Goal: Task Accomplishment & Management: Use online tool/utility

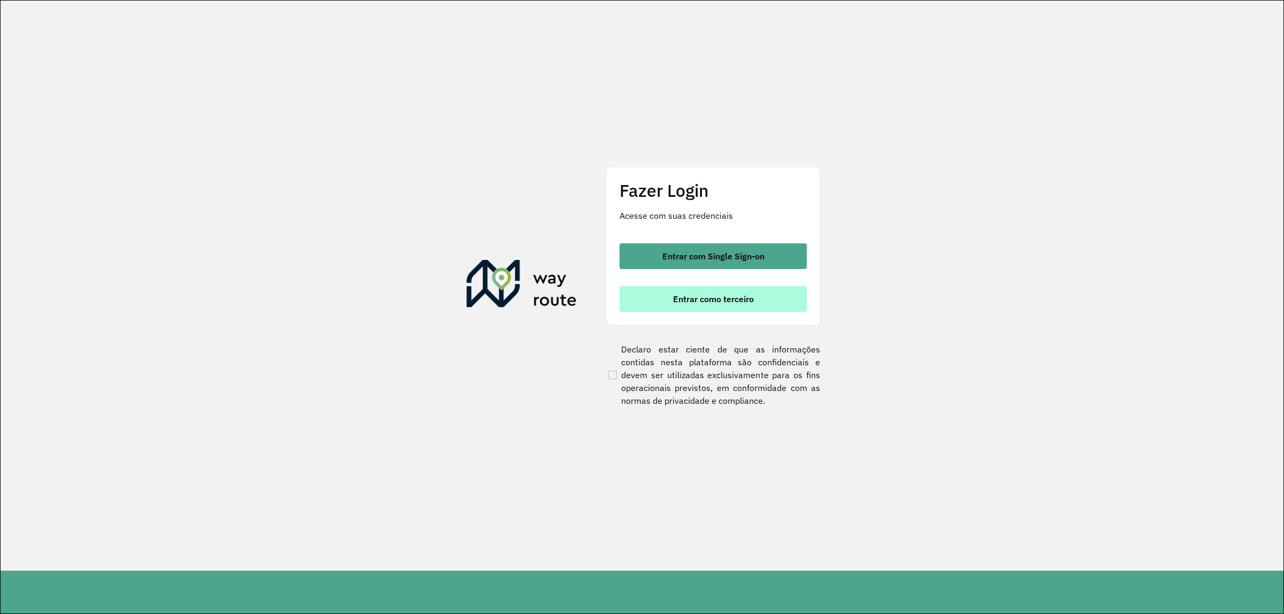
click at [690, 298] on span "Entrar como terceiro" at bounding box center [713, 299] width 81 height 9
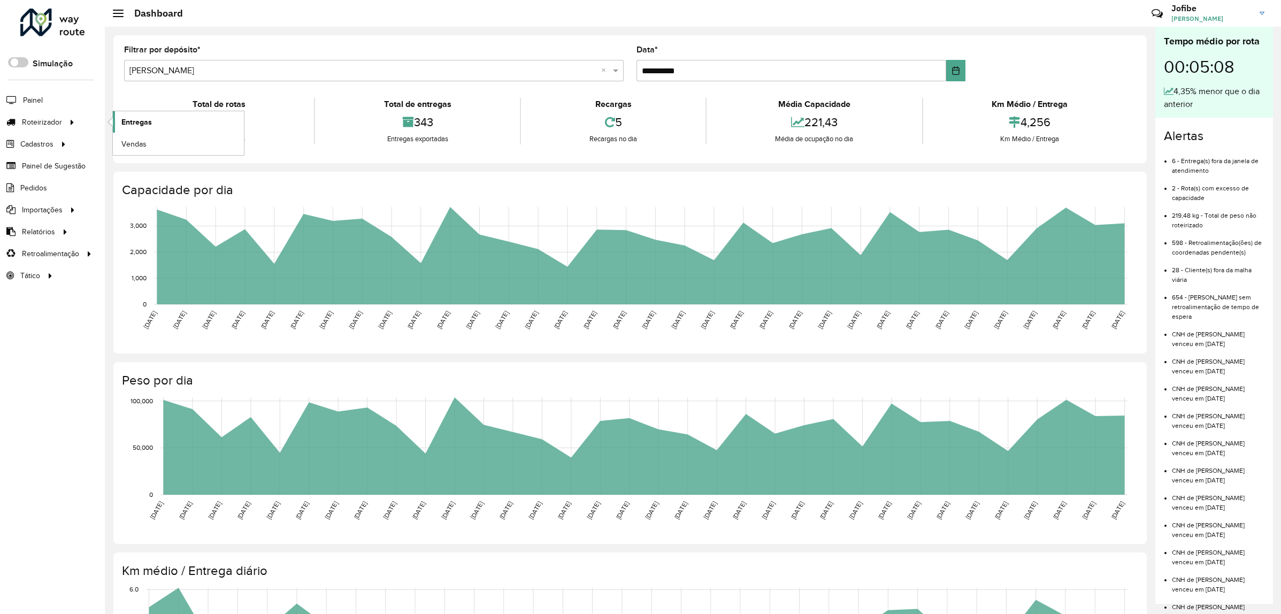
click at [140, 124] on span "Entregas" at bounding box center [136, 122] width 30 height 11
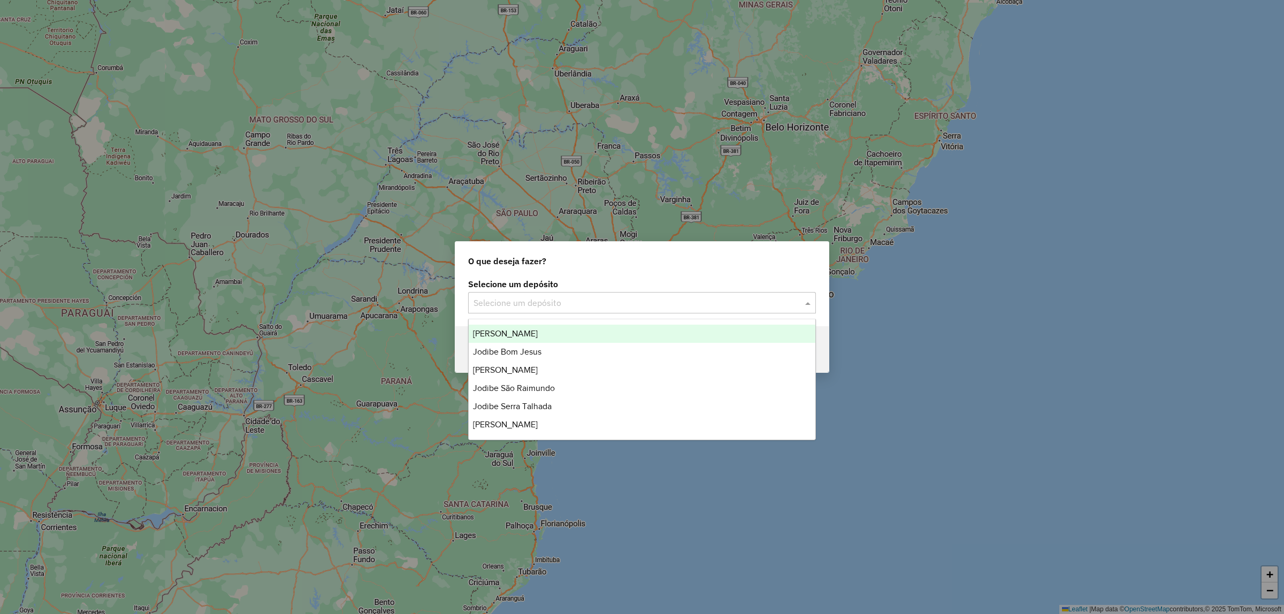
drag, startPoint x: 619, startPoint y: 298, endPoint x: 557, endPoint y: 332, distance: 71.3
click at [619, 298] on input "text" at bounding box center [631, 303] width 316 height 13
click at [527, 337] on span "[PERSON_NAME]" at bounding box center [505, 333] width 65 height 9
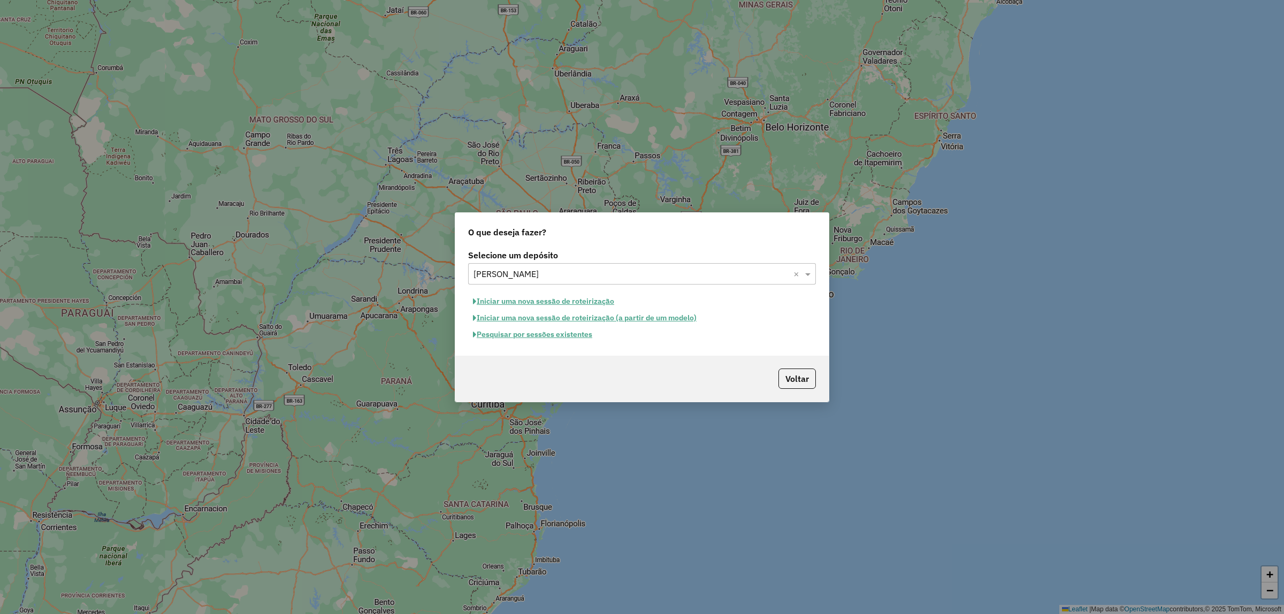
click at [548, 334] on button "Pesquisar por sessões existentes" at bounding box center [532, 334] width 129 height 17
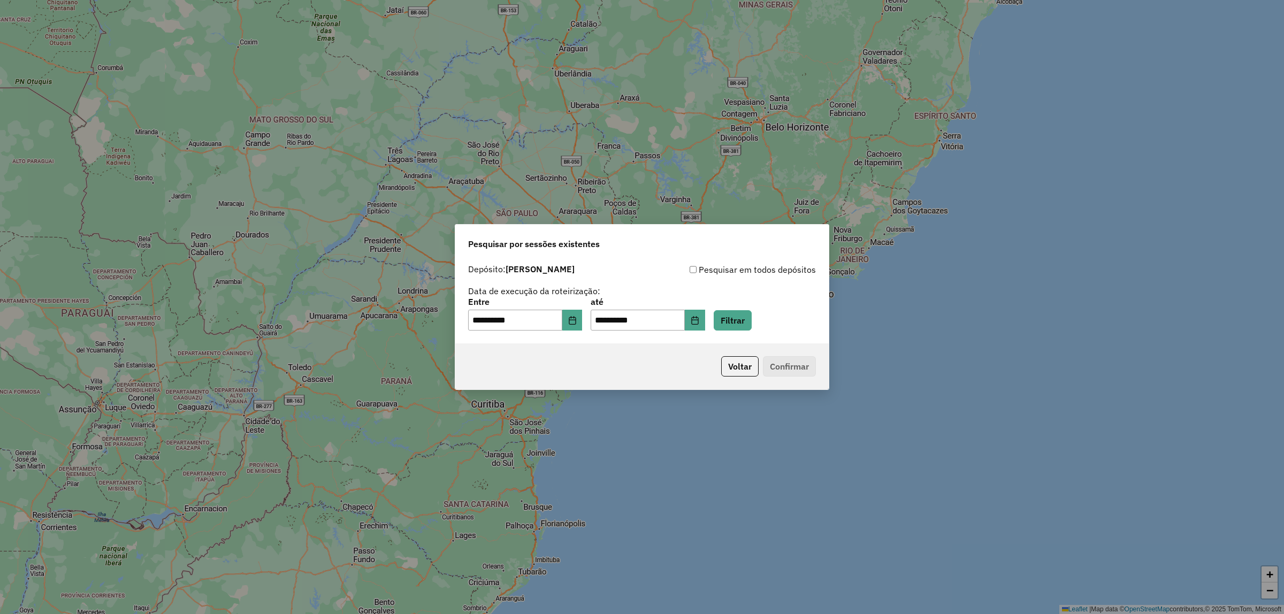
click at [725, 317] on div "**********" at bounding box center [642, 314] width 348 height 33
click at [741, 325] on button "Filtrar" at bounding box center [732, 320] width 38 height 20
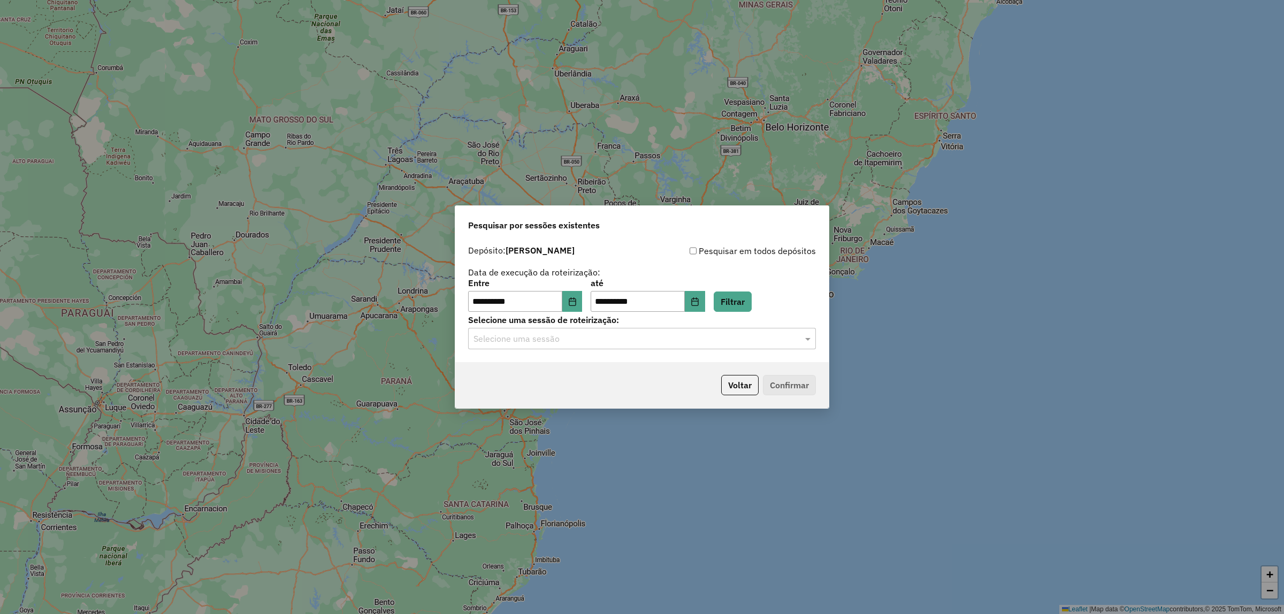
click at [548, 331] on div "Selecione uma sessão" at bounding box center [642, 338] width 348 height 21
drag, startPoint x: 527, startPoint y: 367, endPoint x: 744, endPoint y: 380, distance: 217.0
click at [527, 367] on span "979781 - 15/08/2025 18:21" at bounding box center [512, 369] width 78 height 9
click at [772, 386] on button "Confirmar" at bounding box center [789, 385] width 53 height 20
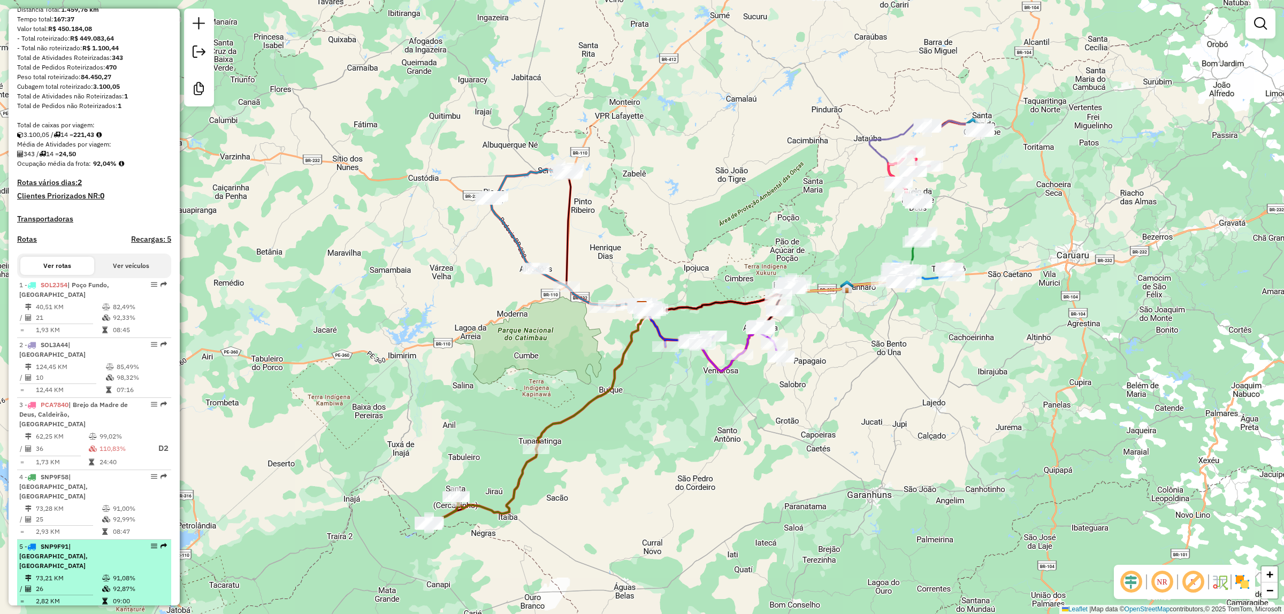
scroll to position [285, 0]
